Goal: Check status: Check status

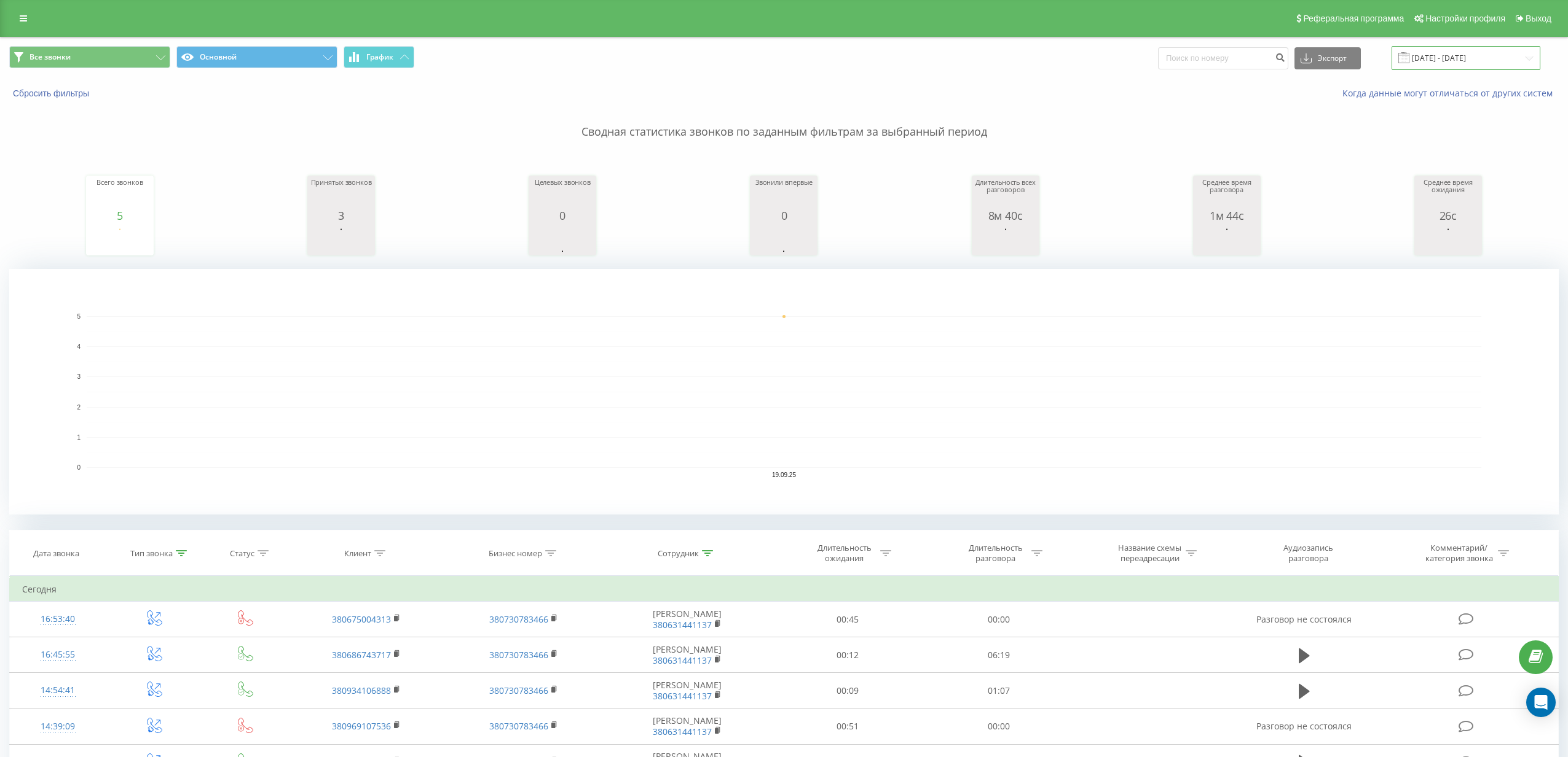
click at [1430, 65] on input "[DATE] - [DATE]" at bounding box center [1466, 58] width 148 height 24
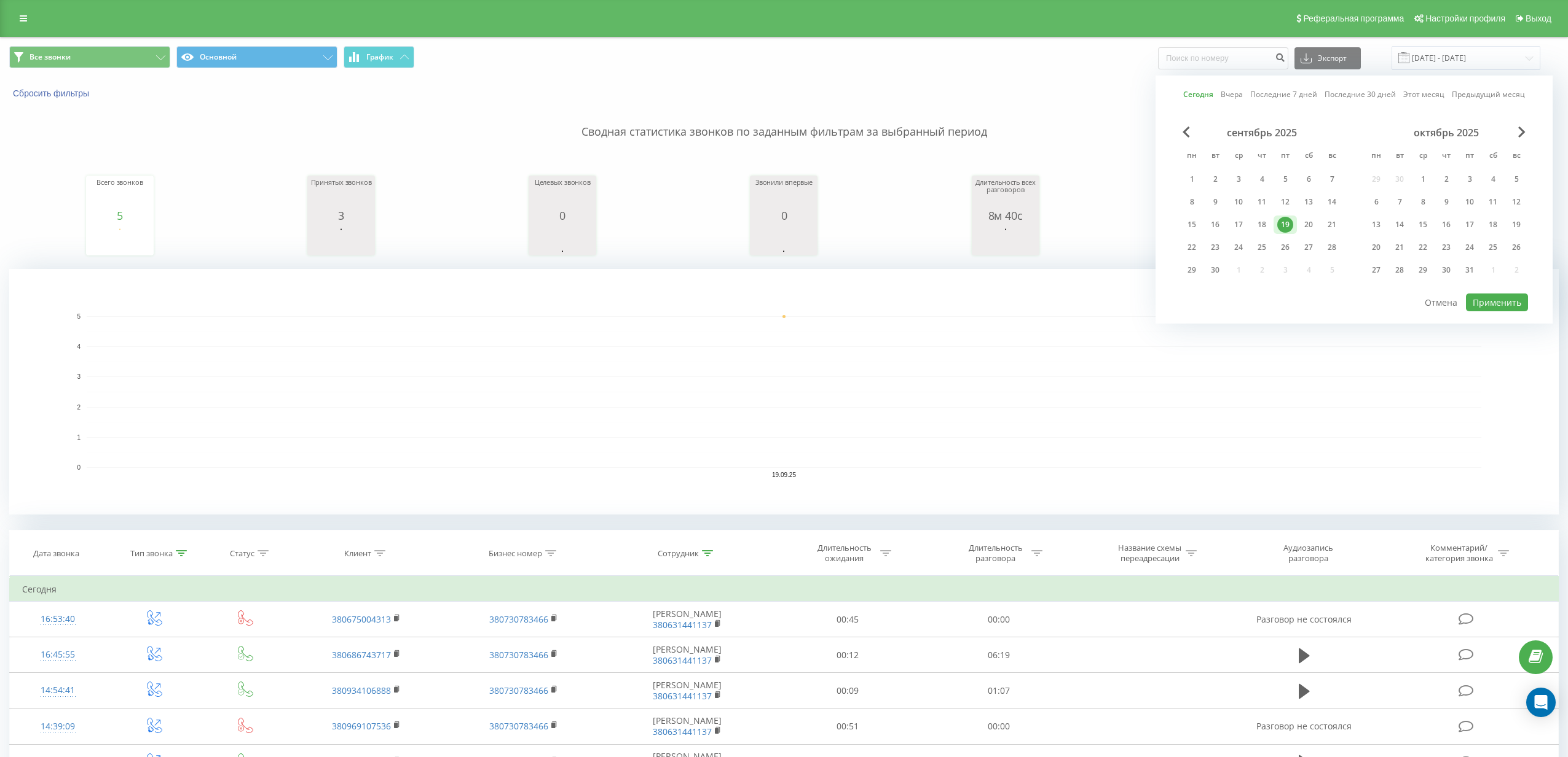
click at [869, 191] on div "Всего звонков 5 date totalCalls [DATE] 5 [DATE] Принятых звонков 3 date answere…" at bounding box center [783, 204] width 1549 height 106
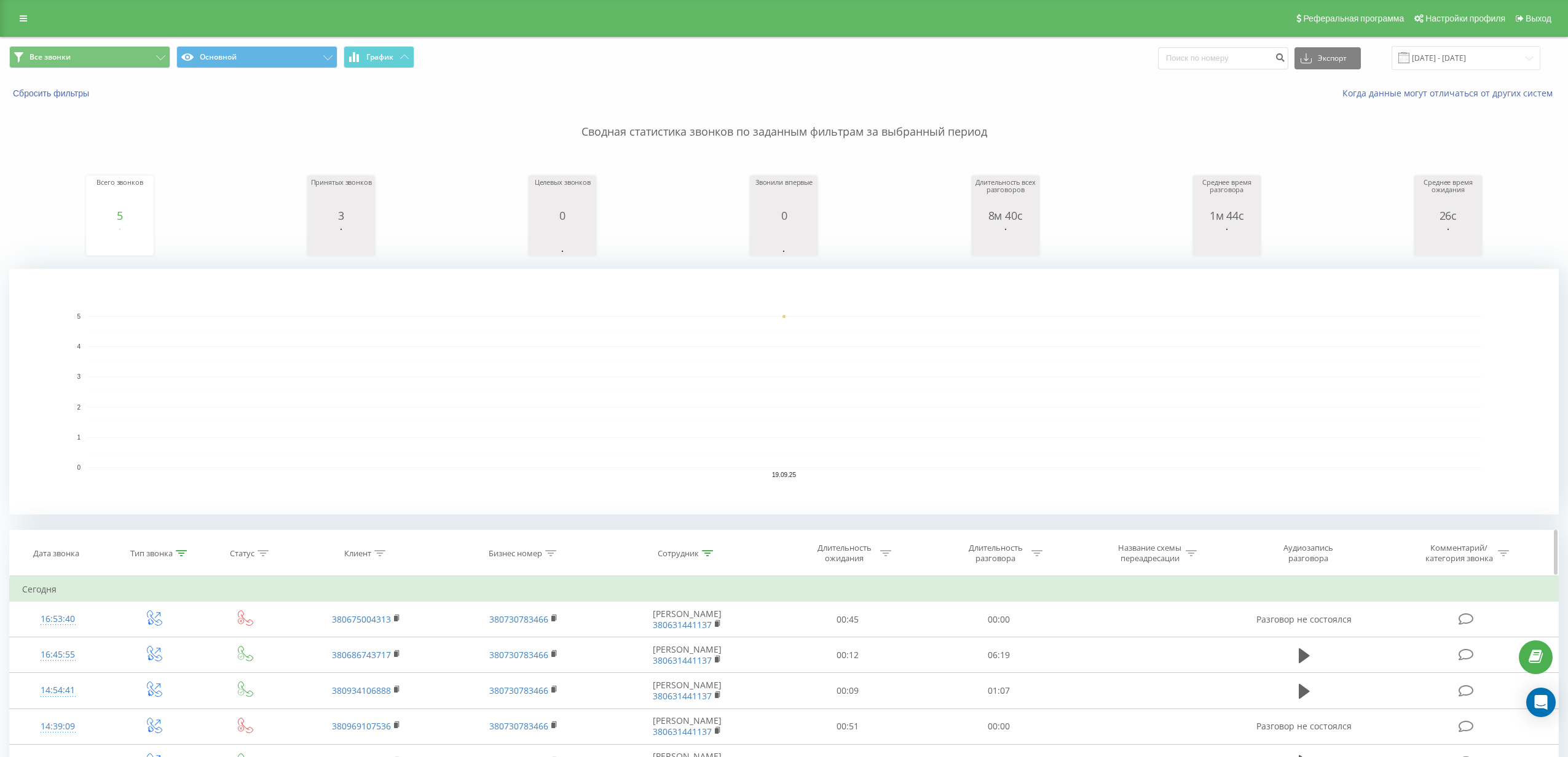
click at [176, 552] on icon at bounding box center [181, 553] width 11 height 6
click at [138, 669] on button "Отмена" at bounding box center [127, 668] width 52 height 15
click at [1454, 64] on input "[DATE] - [DATE]" at bounding box center [1466, 58] width 148 height 24
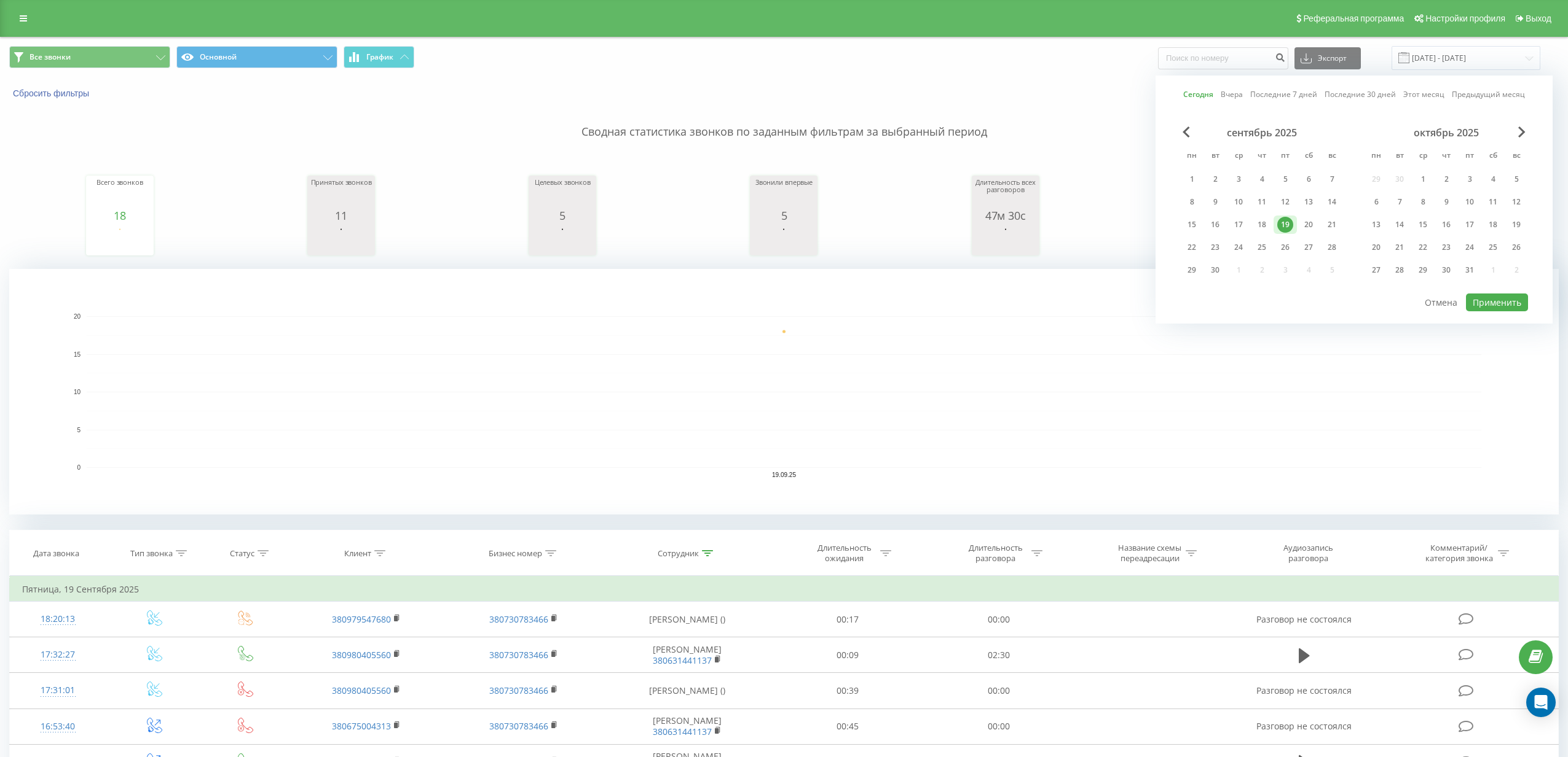
drag, startPoint x: 1191, startPoint y: 248, endPoint x: 1335, endPoint y: 279, distance: 147.3
click at [1192, 248] on div "22" at bounding box center [1192, 247] width 16 height 16
click at [1506, 304] on button "Применить" at bounding box center [1497, 303] width 62 height 18
type input "[DATE] - [DATE]"
